Goal: Information Seeking & Learning: Check status

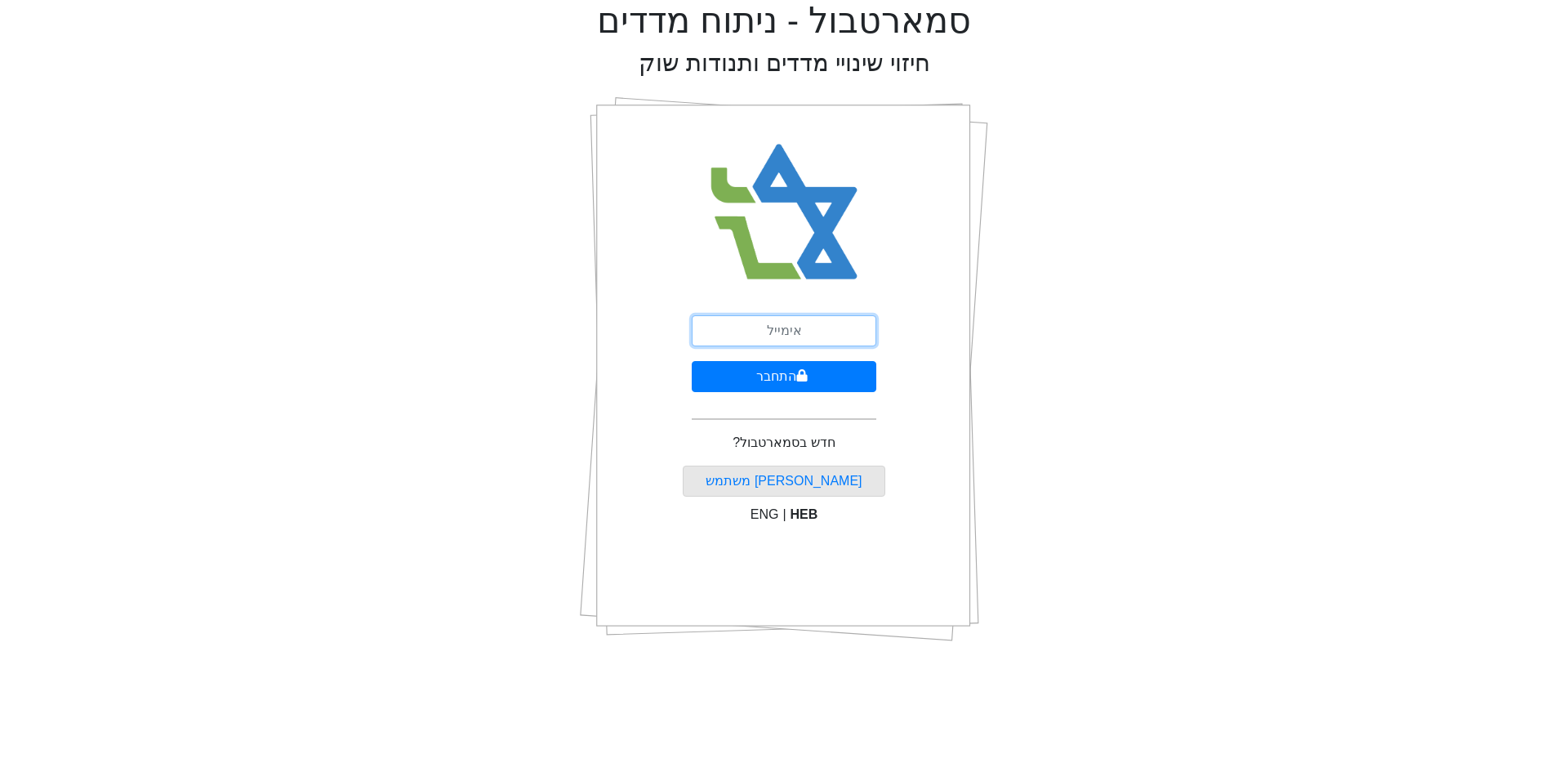
click at [755, 324] on input "email" at bounding box center [784, 330] width 184 height 31
type input "[EMAIL_ADDRESS][DOMAIN_NAME]"
click at [722, 370] on button "התחבר" at bounding box center [784, 376] width 184 height 31
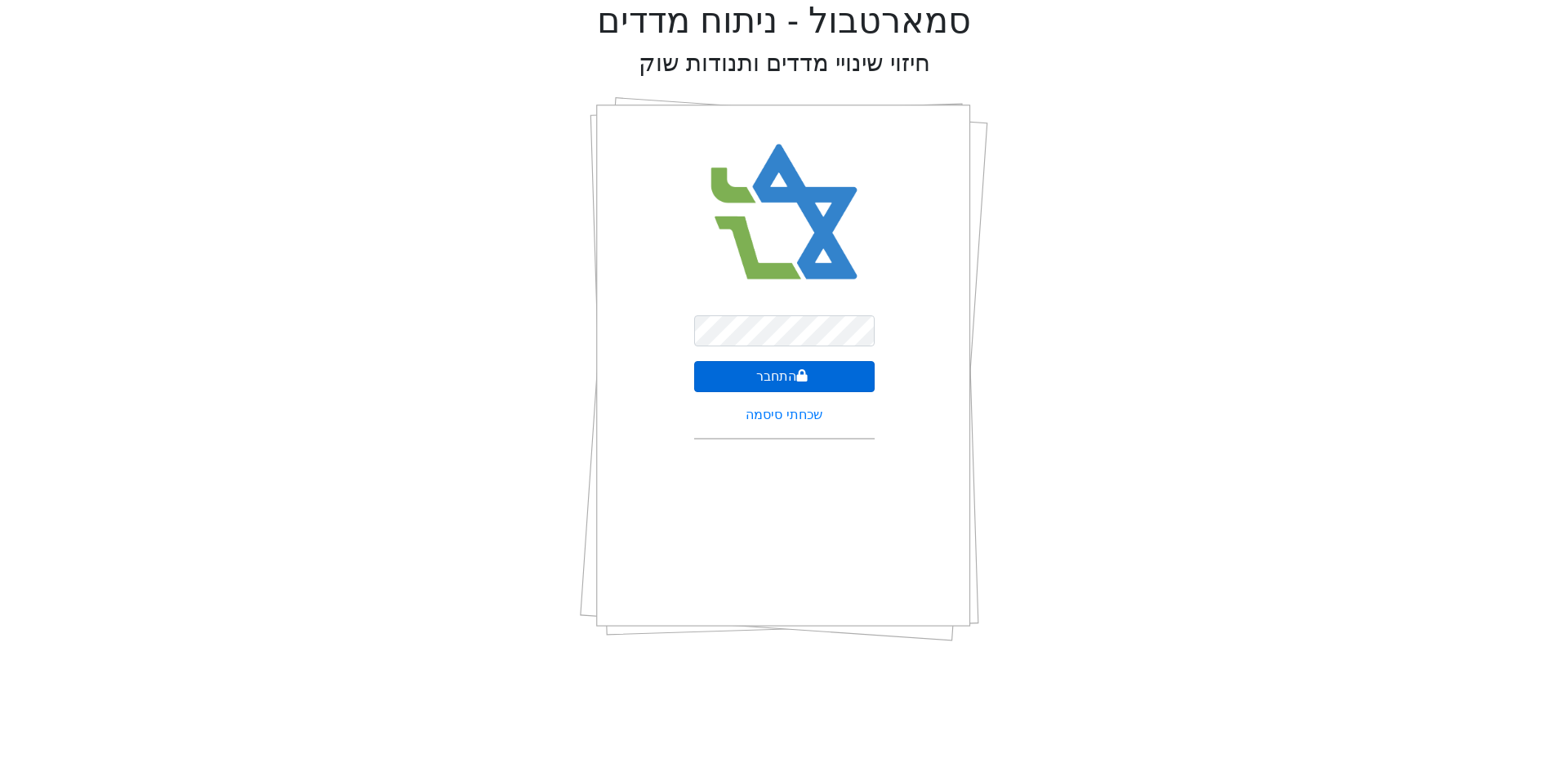
click at [720, 370] on button "התחבר" at bounding box center [784, 376] width 180 height 31
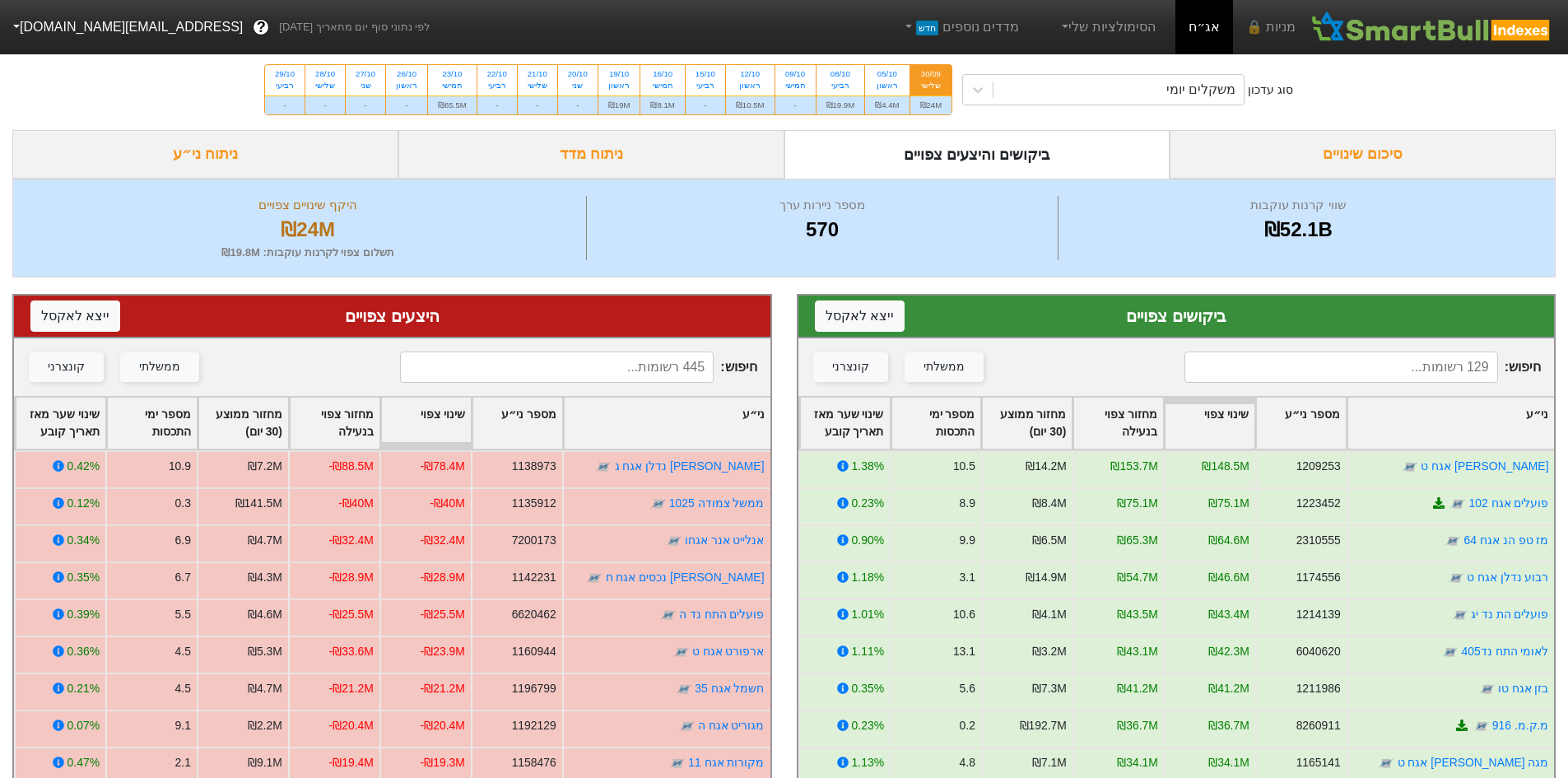
click at [928, 83] on div "שלישי" at bounding box center [931, 86] width 22 height 12
click at [928, 76] on input "30/09 שלישי ₪24M" at bounding box center [925, 70] width 11 height 11
click at [924, 86] on div "שלישי" at bounding box center [931, 86] width 22 height 12
click at [924, 76] on input "30/09 שלישי ₪24M" at bounding box center [925, 70] width 11 height 11
click at [868, 158] on div "ביקושים והיצעים צפויים" at bounding box center [977, 154] width 386 height 48
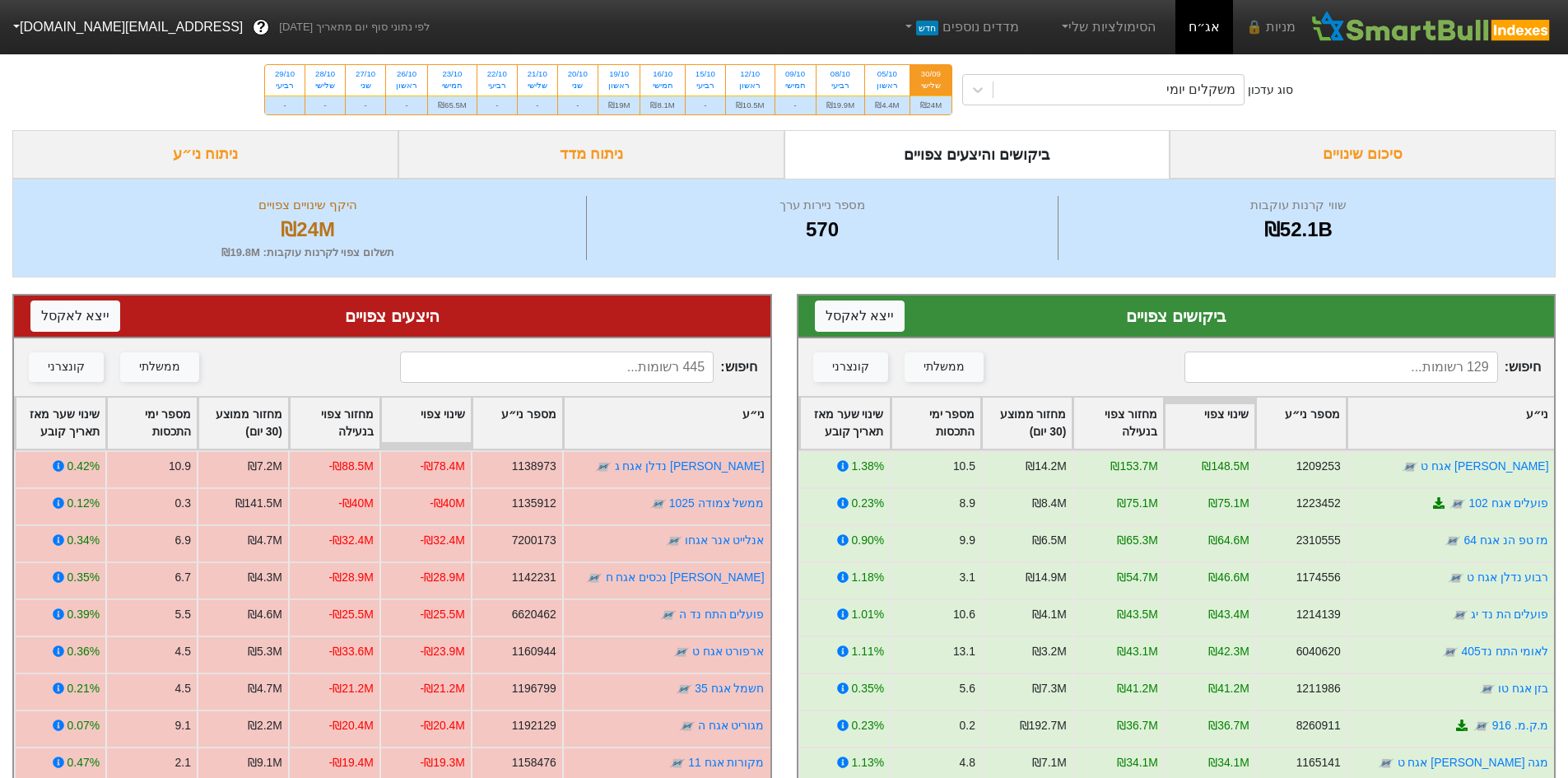
click at [869, 151] on div "ביקושים והיצעים צפויים" at bounding box center [977, 154] width 386 height 48
click at [848, 78] on div "08/10" at bounding box center [841, 74] width 29 height 12
click at [841, 76] on input "08/10 רביעי ₪19.9M" at bounding box center [835, 70] width 11 height 11
radio input "true"
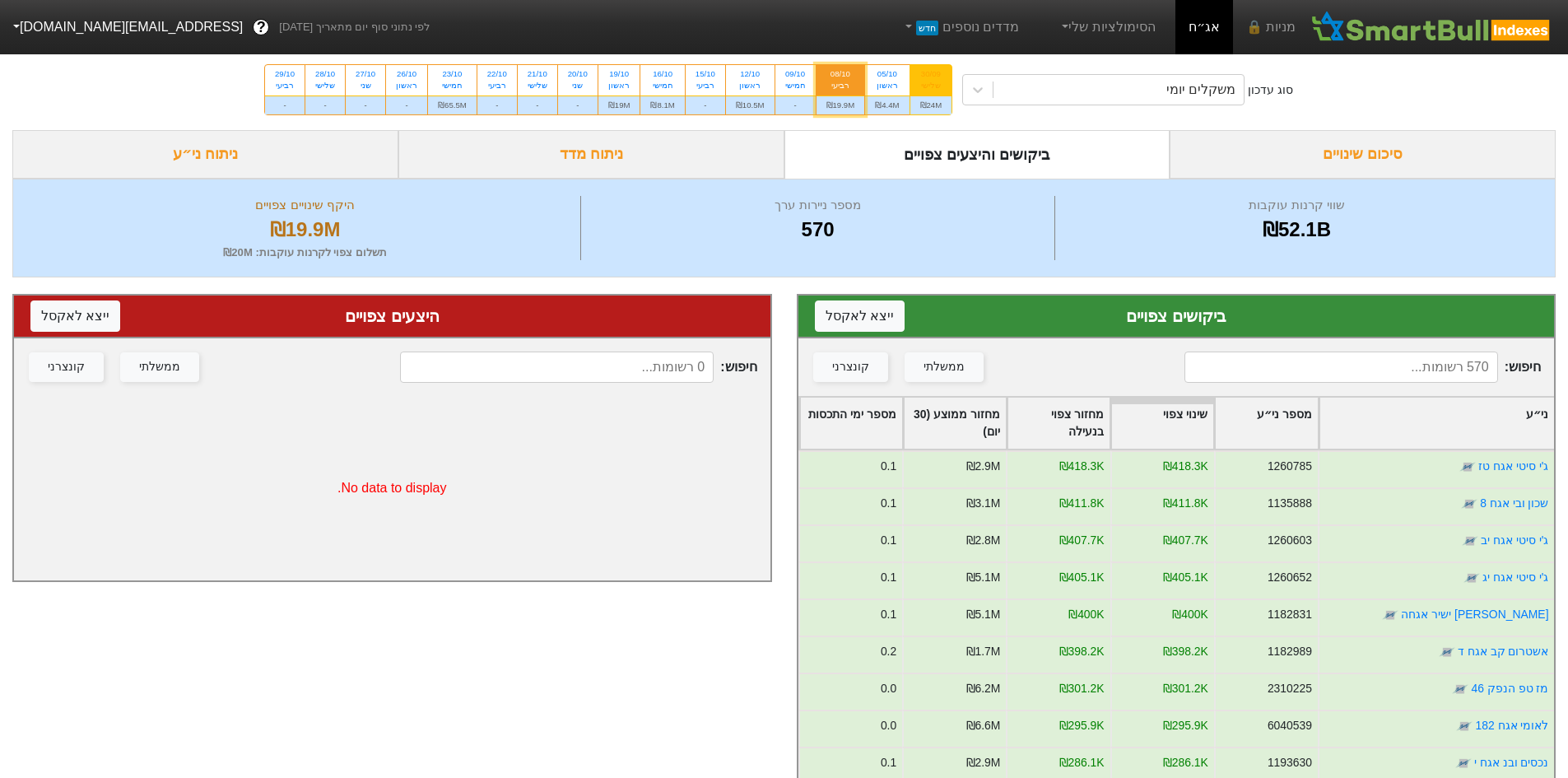
click at [936, 80] on div "שלישי" at bounding box center [931, 86] width 22 height 12
click at [931, 76] on input "30/09 שלישי ₪24M" at bounding box center [925, 70] width 11 height 11
radio input "true"
